Goal: Information Seeking & Learning: Learn about a topic

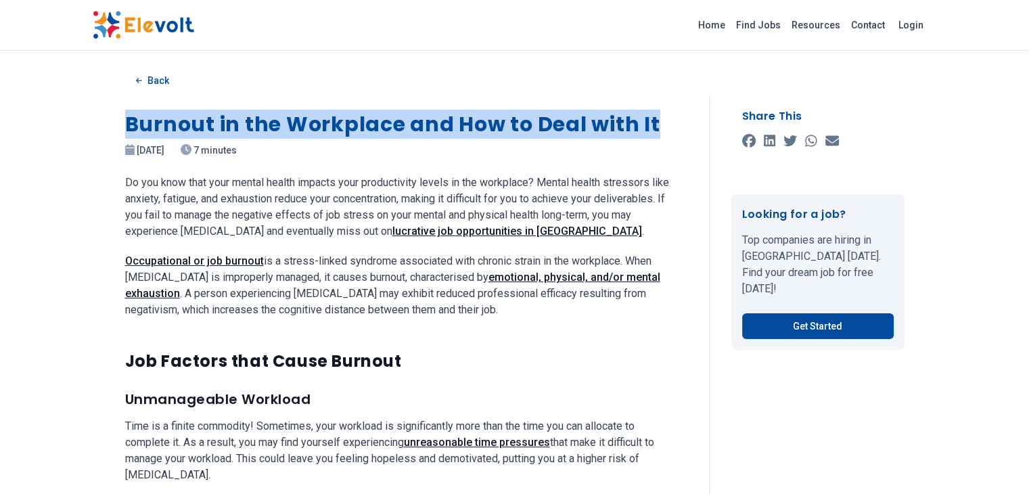
drag, startPoint x: 659, startPoint y: 120, endPoint x: 121, endPoint y: 121, distance: 538.0
copy h1 "Burnout in the Workplace and How to Deal with It"
